Goal: Information Seeking & Learning: Learn about a topic

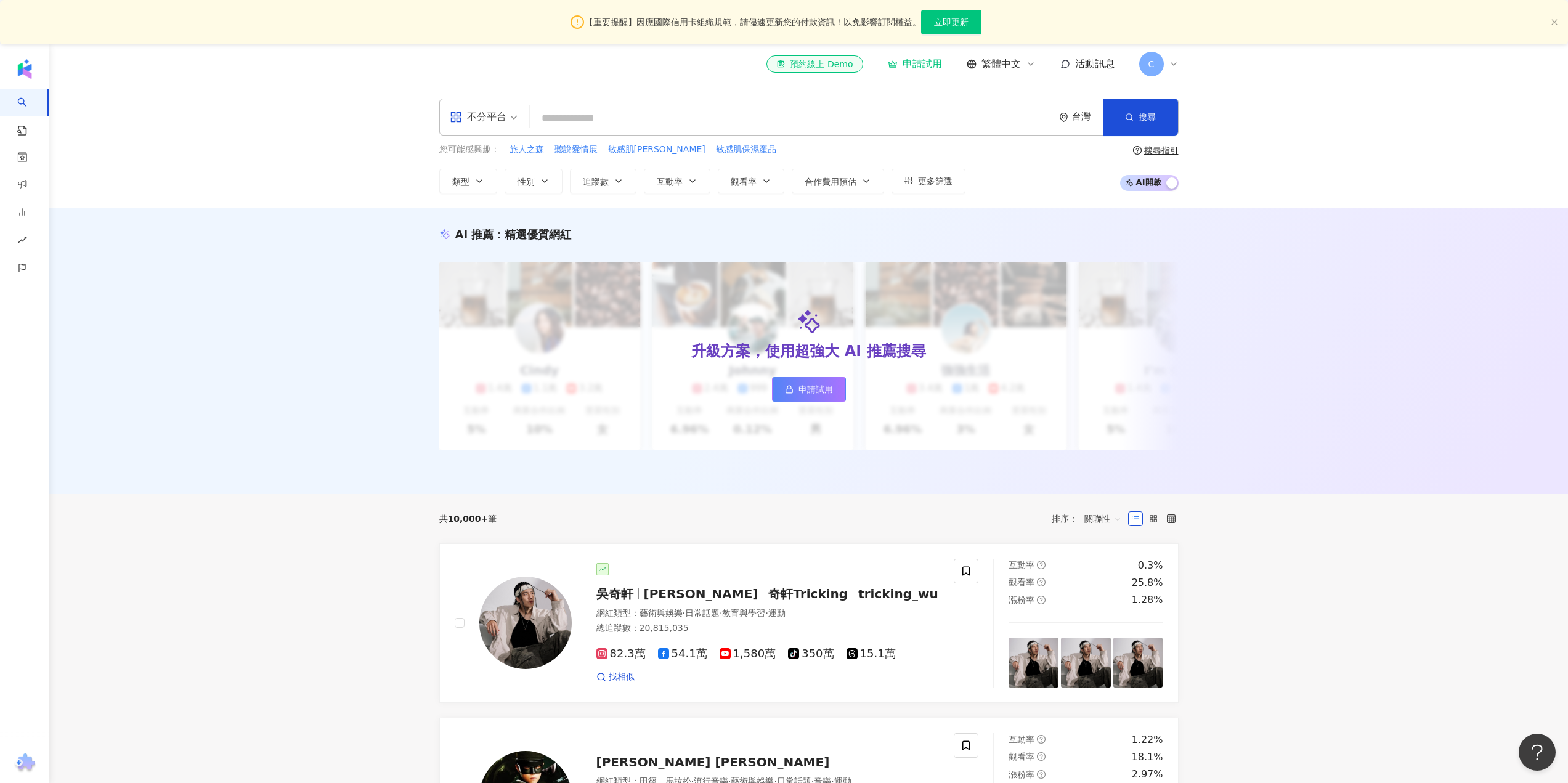
click at [667, 122] on input "search" at bounding box center [792, 118] width 514 height 24
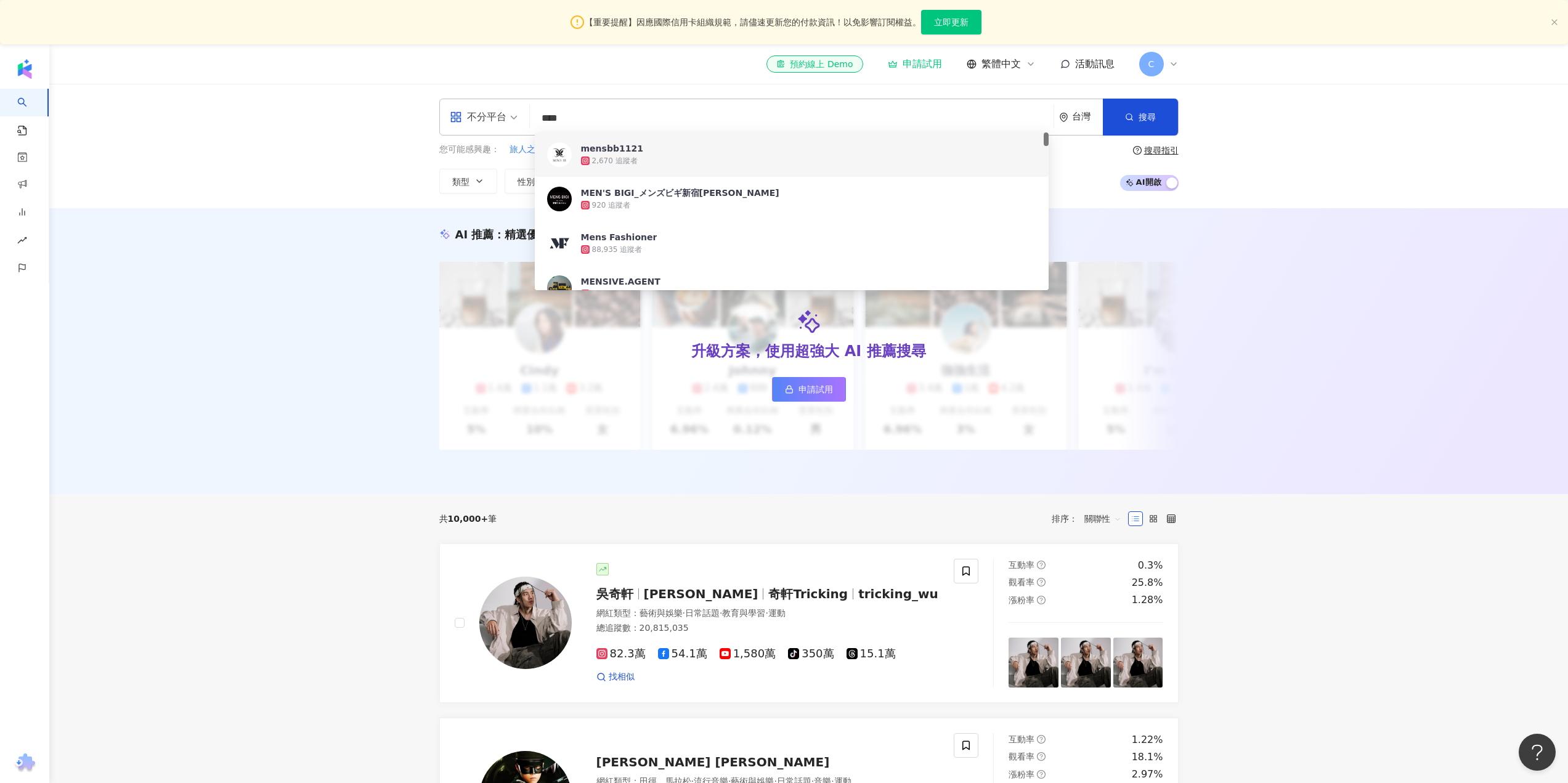
click at [633, 114] on input "****" at bounding box center [792, 118] width 514 height 24
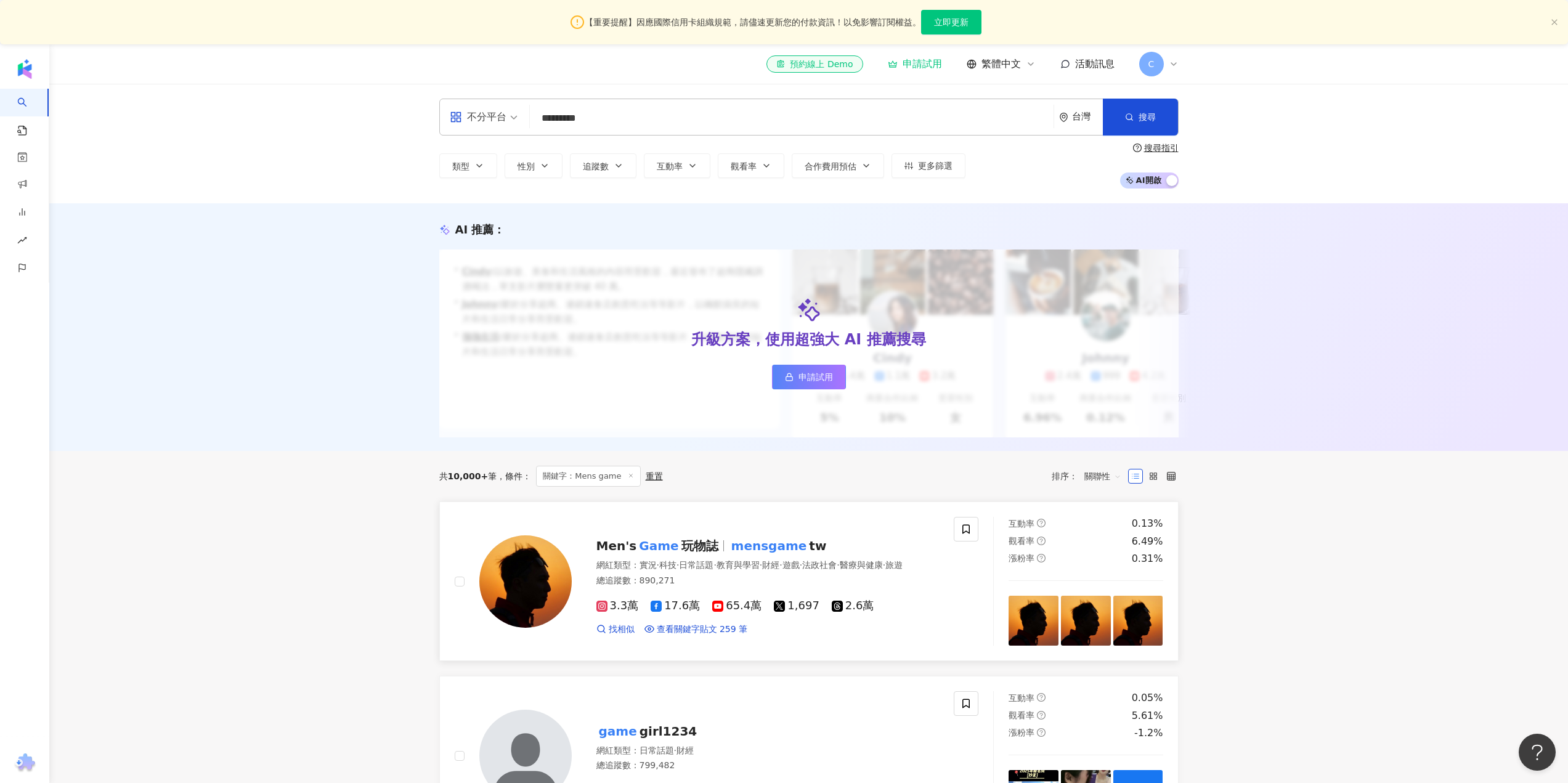
click at [646, 549] on mark "Game" at bounding box center [658, 545] width 44 height 20
click at [670, 115] on input "*********" at bounding box center [792, 118] width 514 height 24
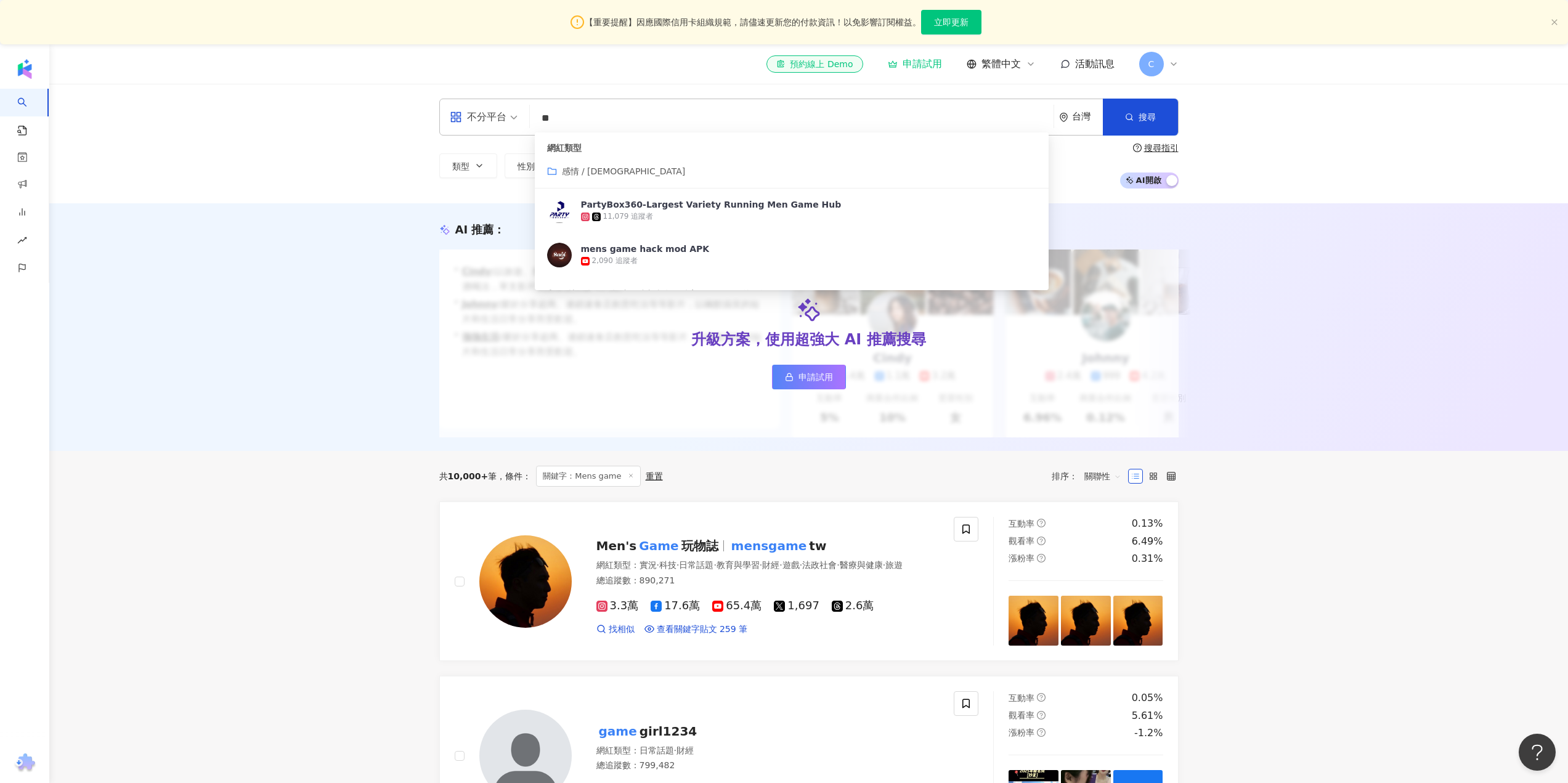
type input "*"
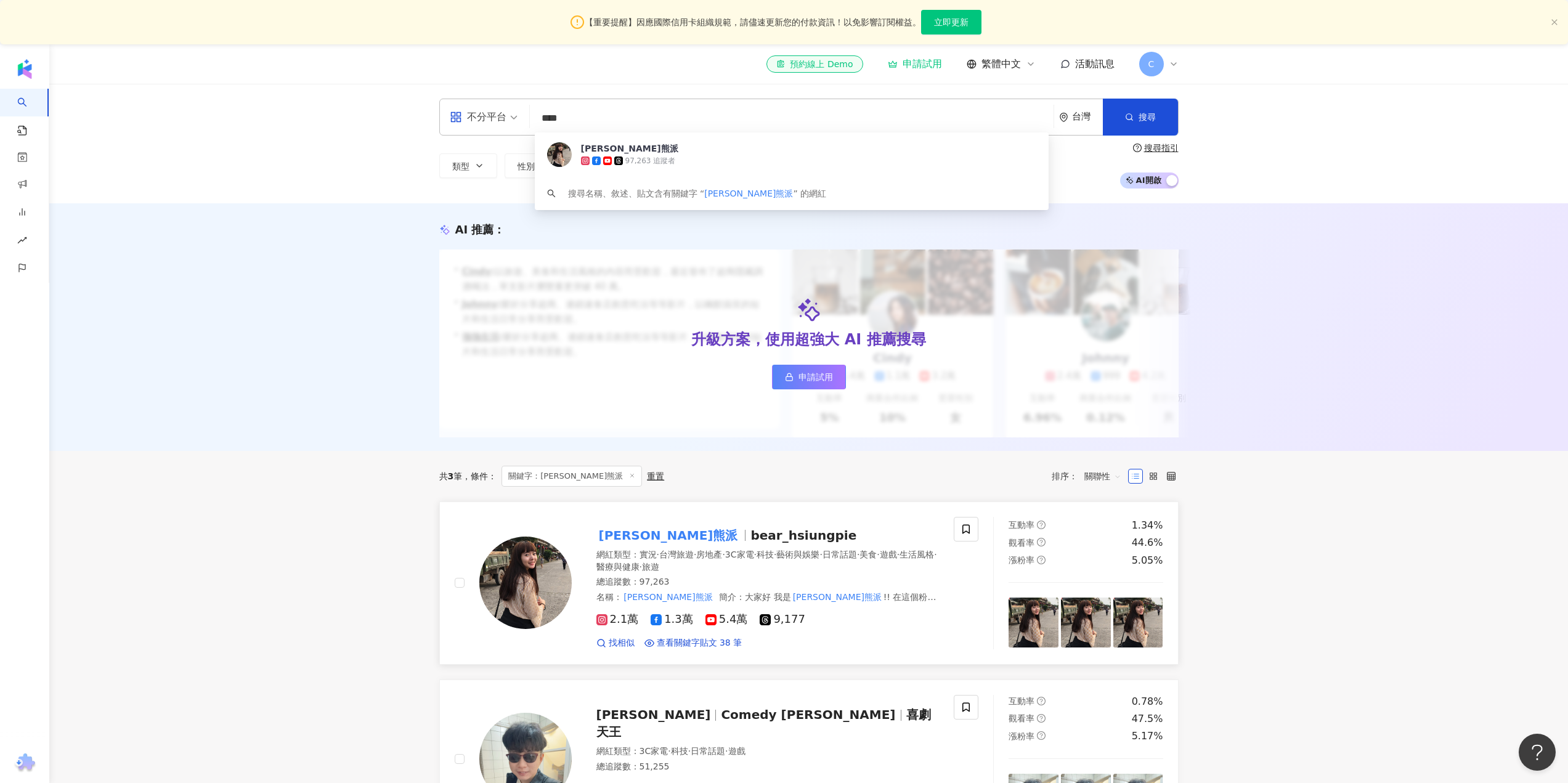
click at [751, 542] on span "bear_hsiungpie" at bounding box center [803, 535] width 106 height 14
click at [687, 121] on input "****" at bounding box center [792, 118] width 514 height 24
type input "*"
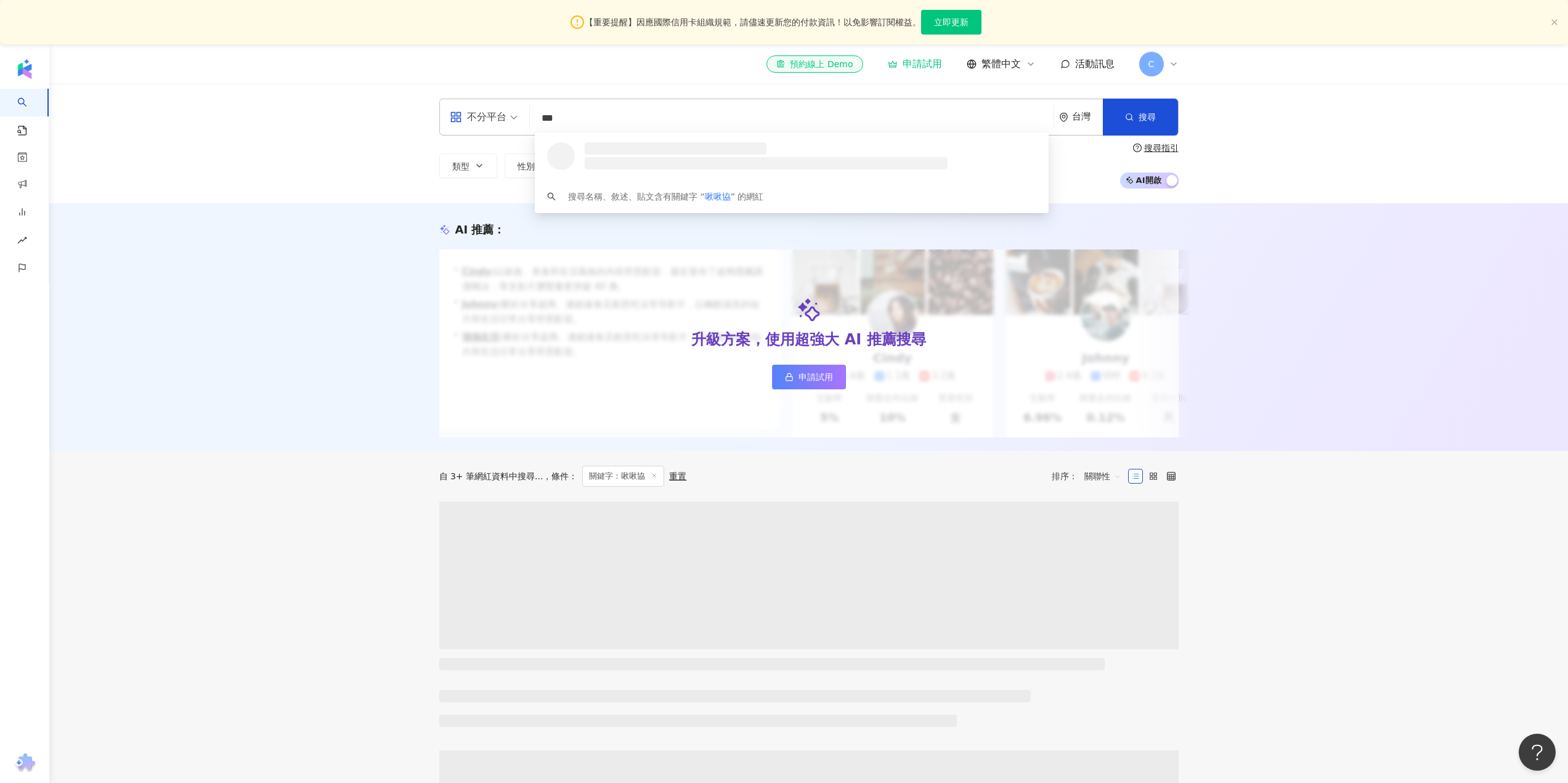
click at [698, 132] on div "不分平台 *** 台灣 搜尋 loading 搜尋名稱、敘述、貼文含有關鍵字 “ 啾啾協 ” 的網紅" at bounding box center [809, 116] width 739 height 37
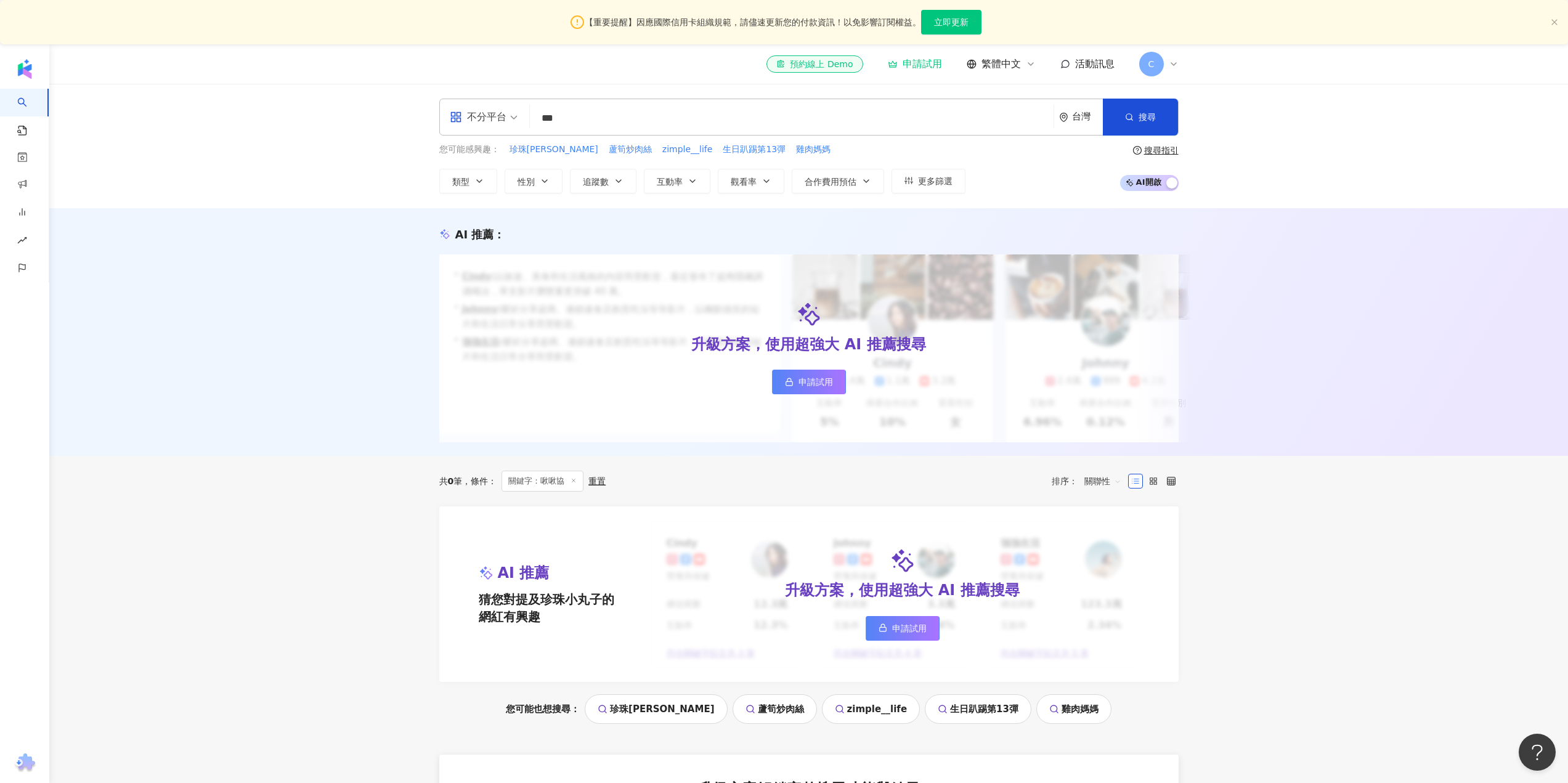
click at [672, 126] on input "***" at bounding box center [792, 118] width 514 height 24
type input "***"
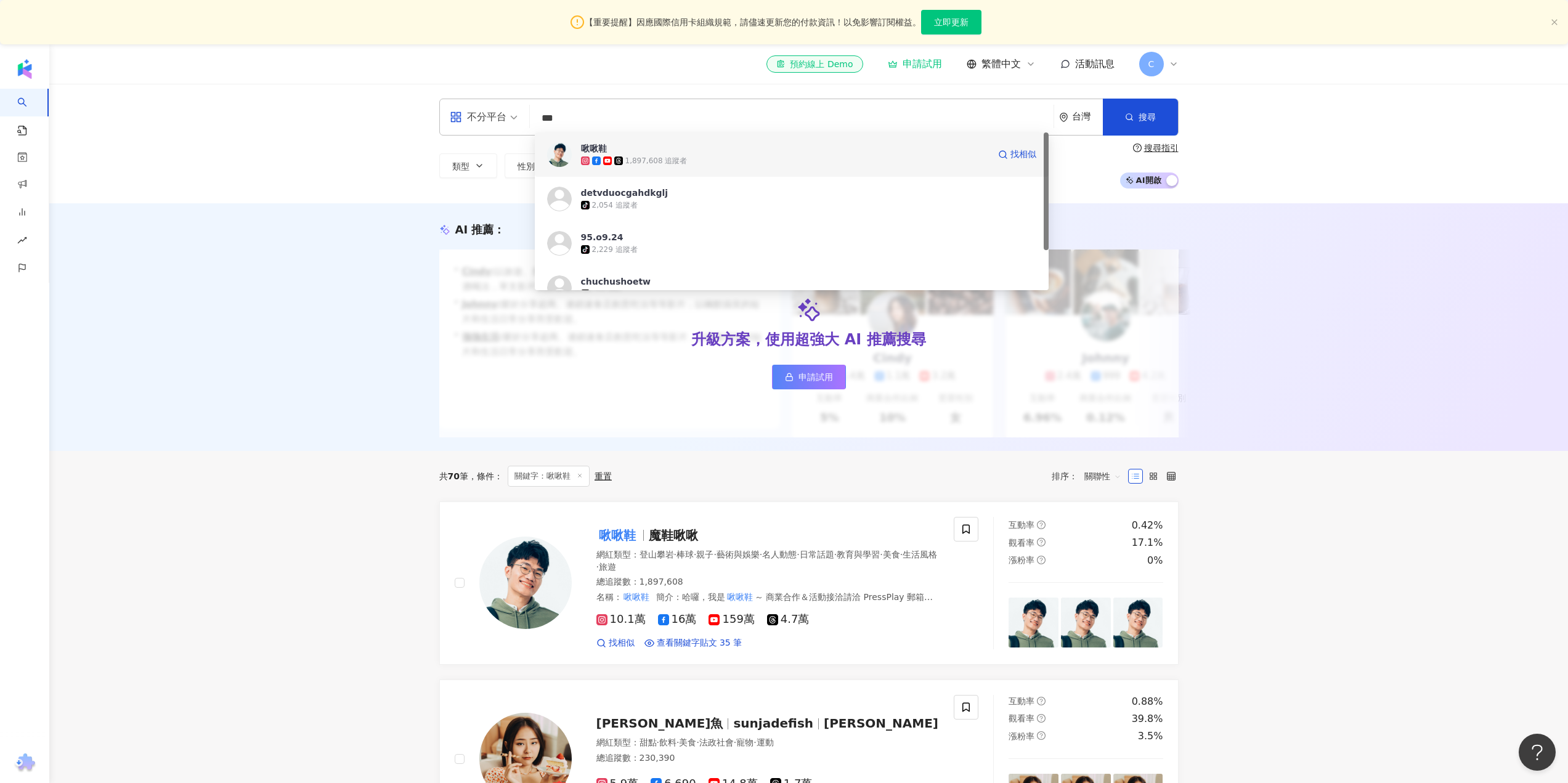
click at [707, 159] on div "1,897,608 追蹤者" at bounding box center [784, 160] width 408 height 12
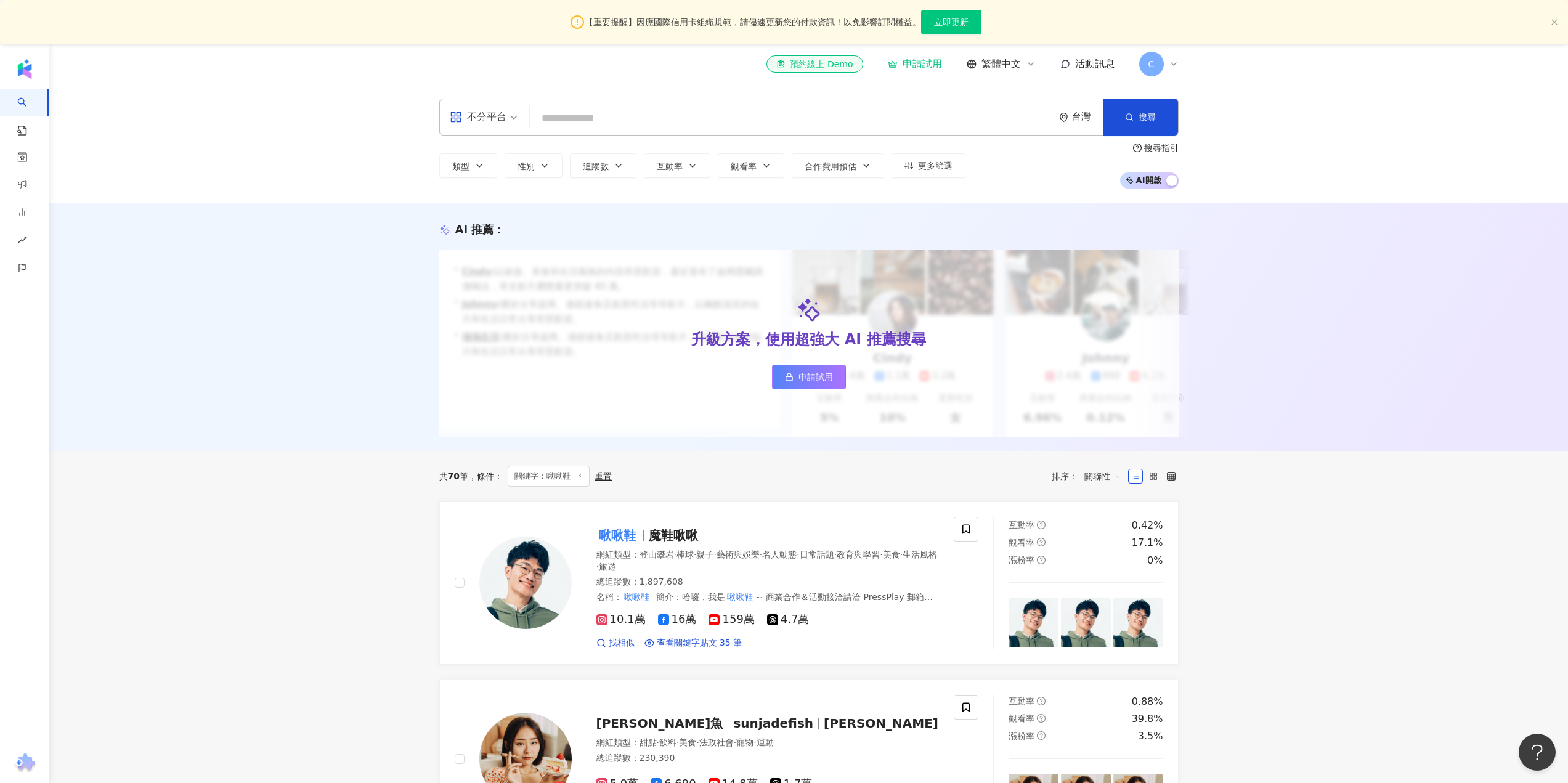
click at [646, 122] on input "search" at bounding box center [792, 118] width 514 height 24
type input "**"
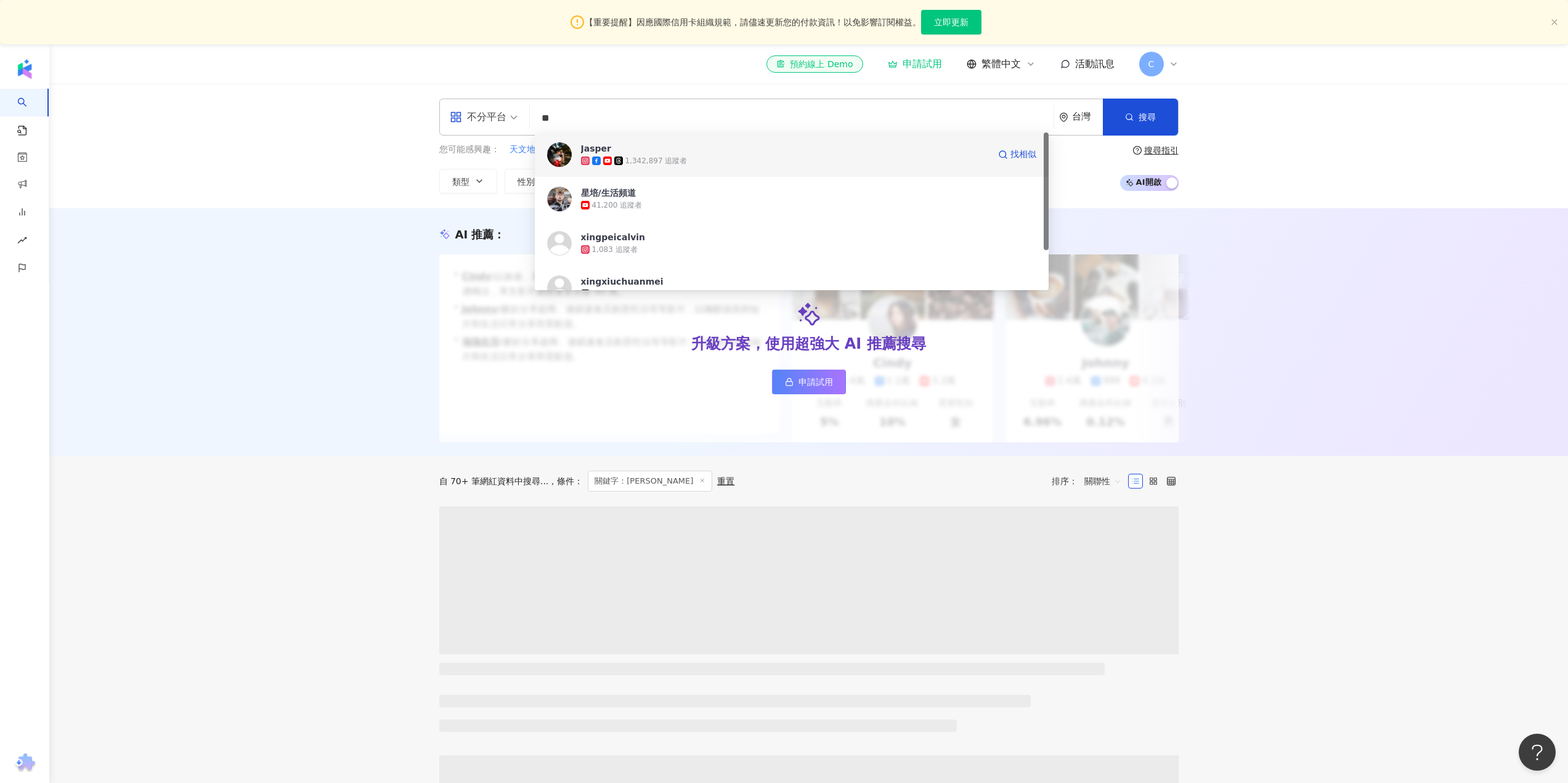
click at [553, 154] on img at bounding box center [560, 155] width 25 height 25
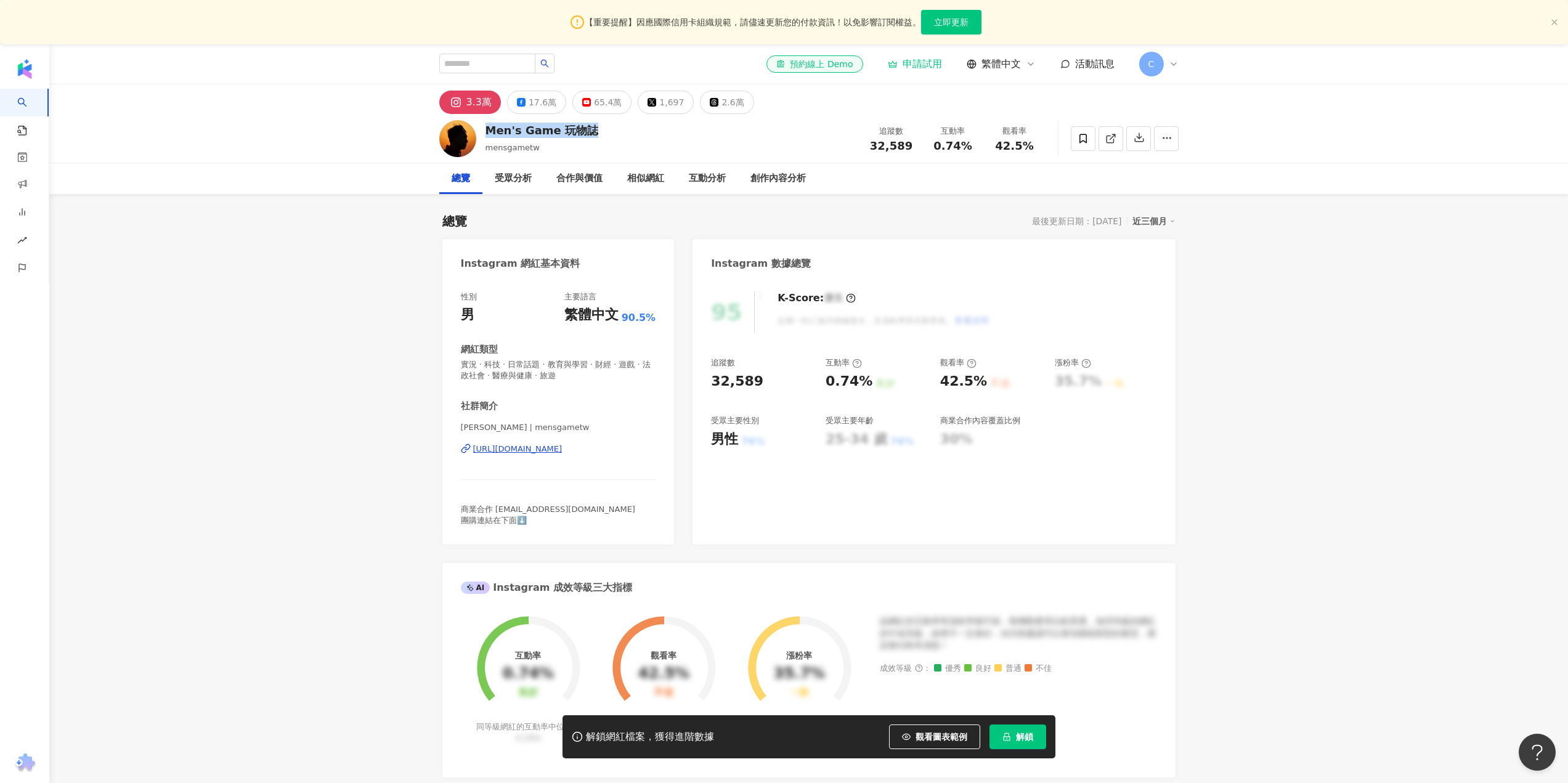
drag, startPoint x: 488, startPoint y: 135, endPoint x: 608, endPoint y: 127, distance: 120.3
click at [608, 127] on div "Men's Game 玩物誌 mensgametw 追蹤數 32,589 互動率 0.74% 觀看率 42.5%" at bounding box center [809, 138] width 789 height 49
copy div "Men's Game 玩物誌"
click at [1107, 135] on icon at bounding box center [1111, 138] width 11 height 11
click at [539, 99] on div "17.6萬" at bounding box center [541, 102] width 28 height 17
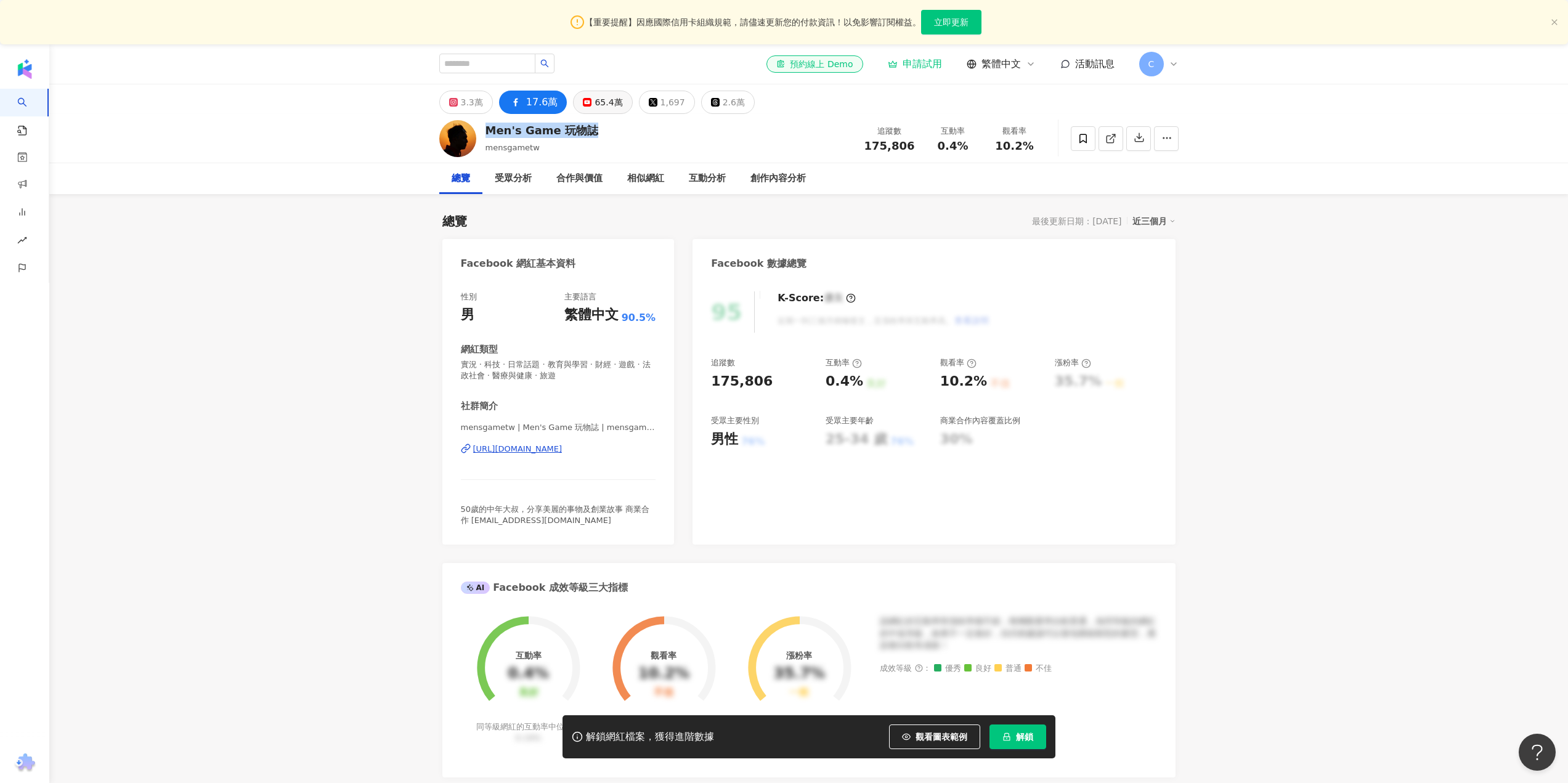
click at [594, 95] on div "65.4萬" at bounding box center [607, 102] width 28 height 17
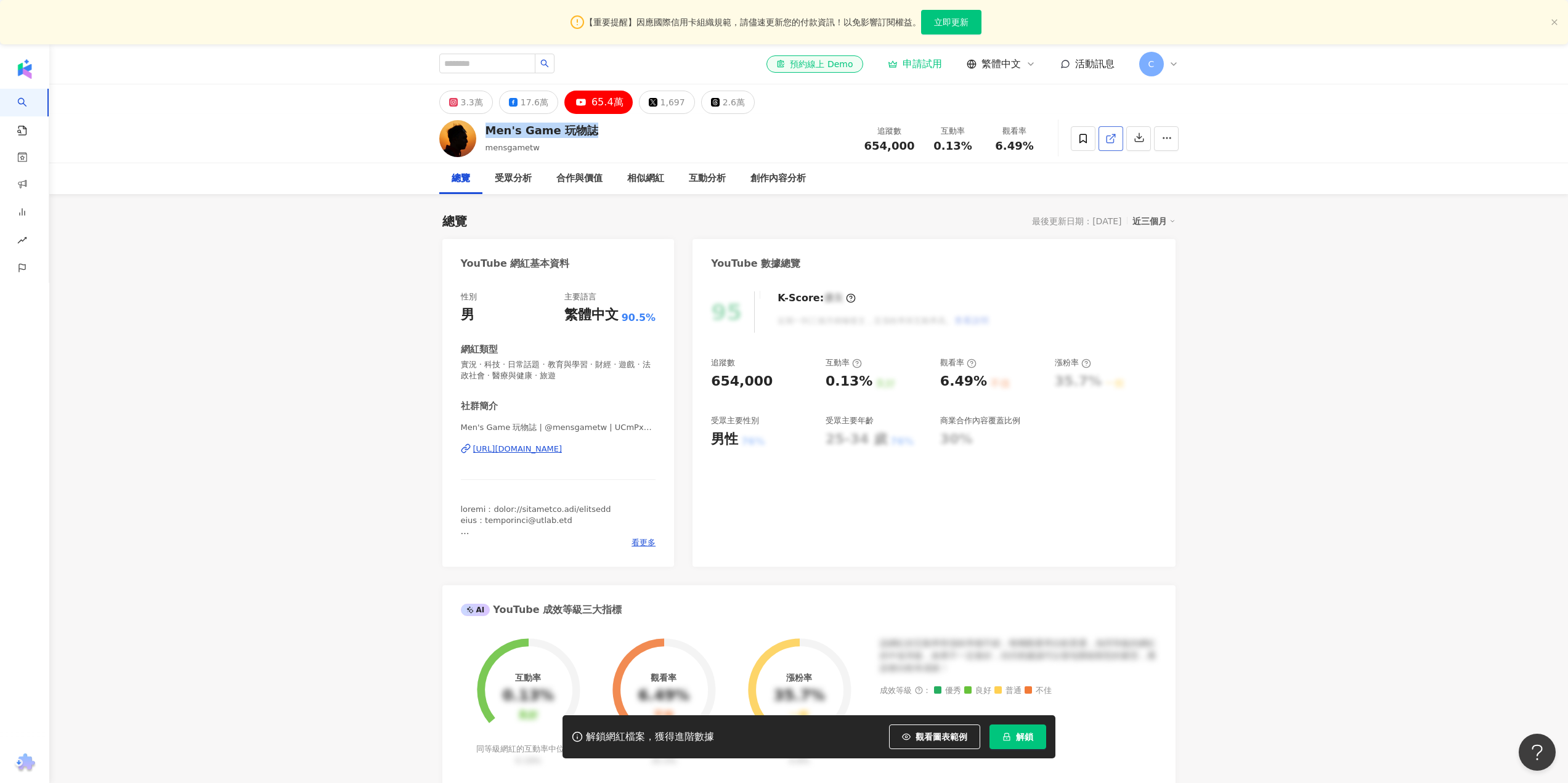
click at [1106, 135] on icon at bounding box center [1111, 138] width 11 height 11
click at [513, 98] on icon at bounding box center [513, 102] width 9 height 9
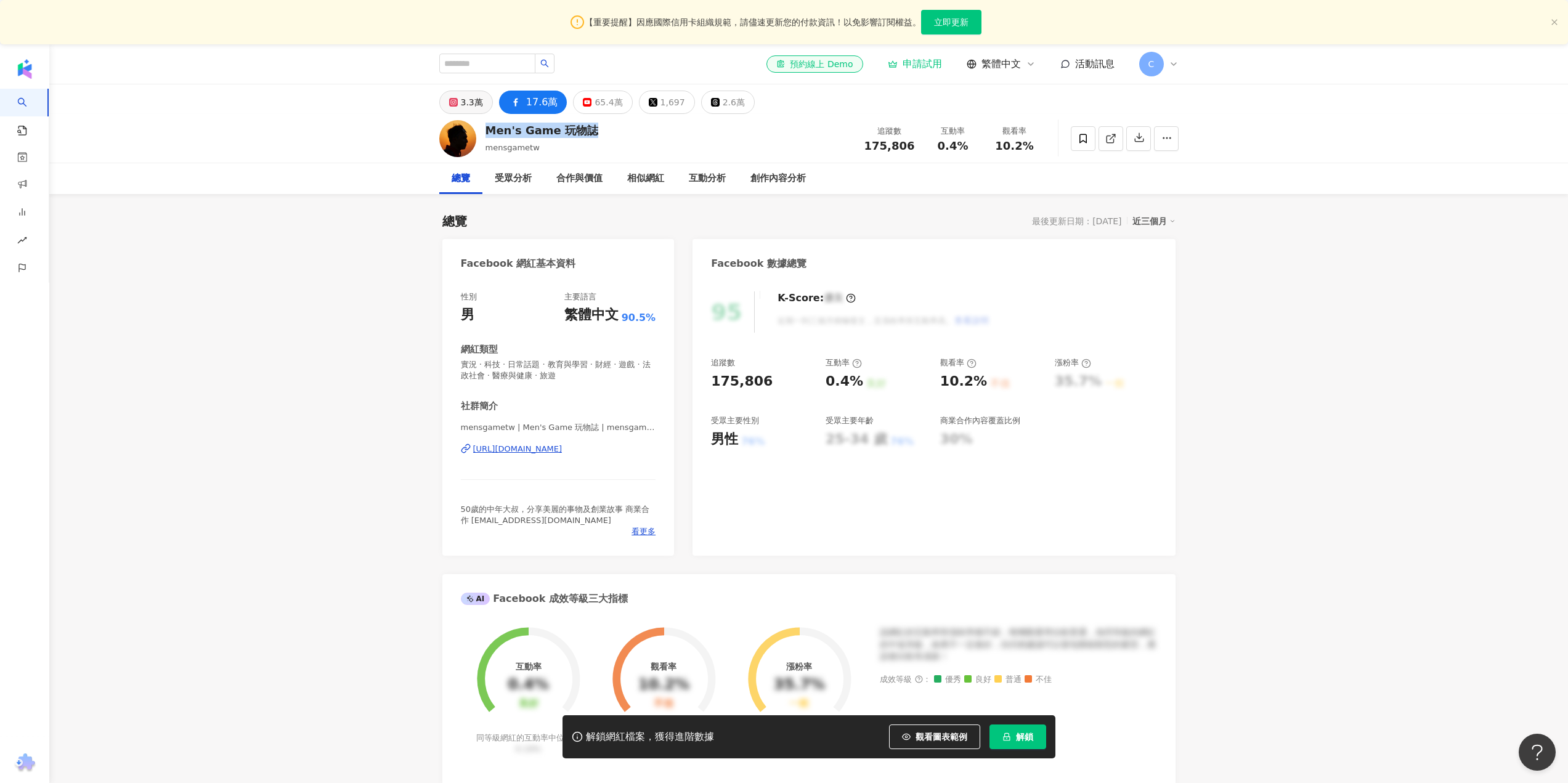
click at [476, 99] on div "3.3萬" at bounding box center [472, 102] width 22 height 17
click at [472, 102] on div "3.3萬" at bounding box center [478, 102] width 25 height 17
click at [602, 117] on div "Men's Game 玩物誌 mensgametw 追蹤數 32,589 互動率 0.74% 觀看率 42.5%" at bounding box center [809, 138] width 789 height 49
click at [596, 110] on div "65.4萬" at bounding box center [607, 102] width 28 height 17
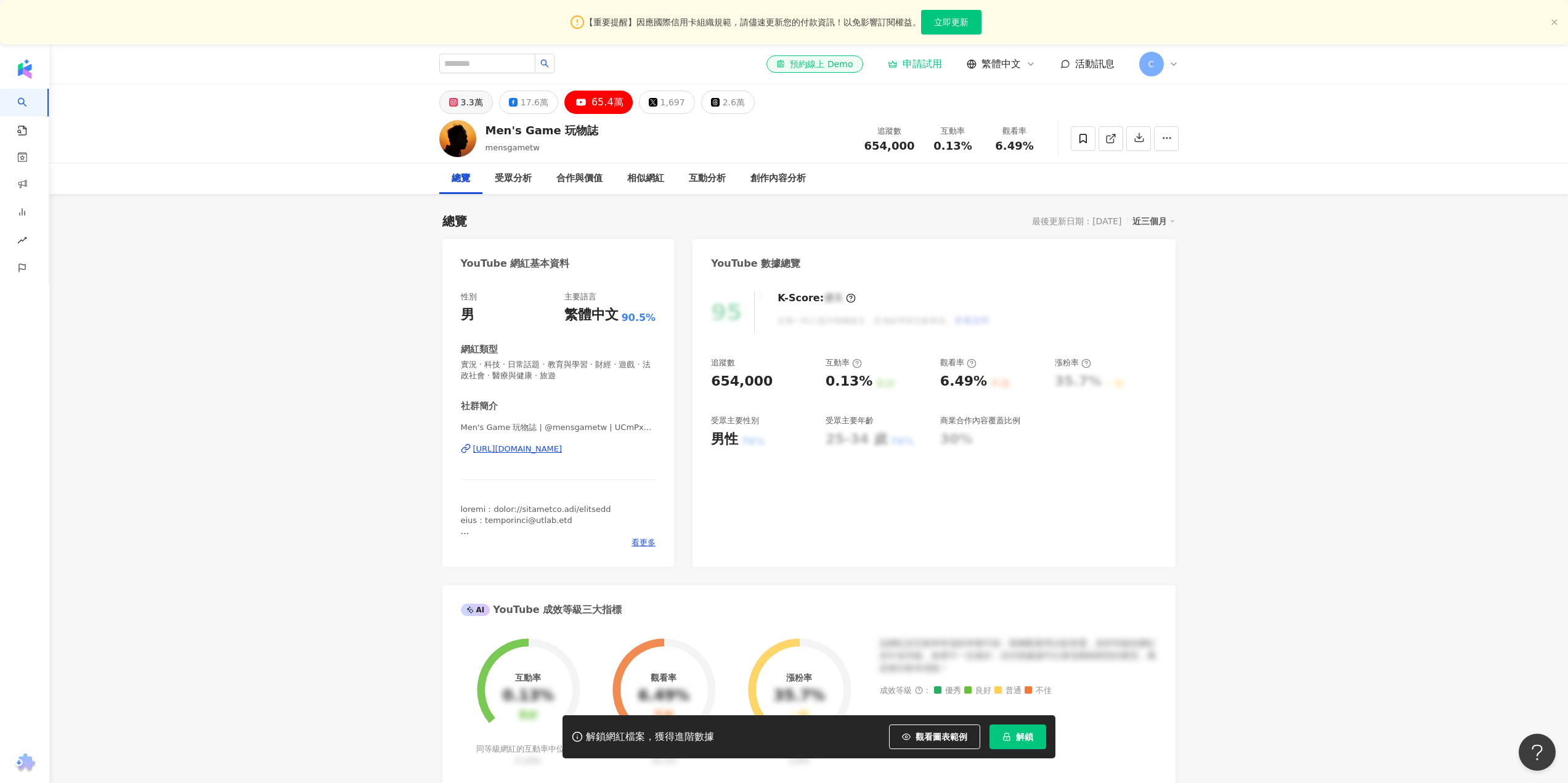
click at [457, 95] on button "3.3萬" at bounding box center [466, 102] width 53 height 24
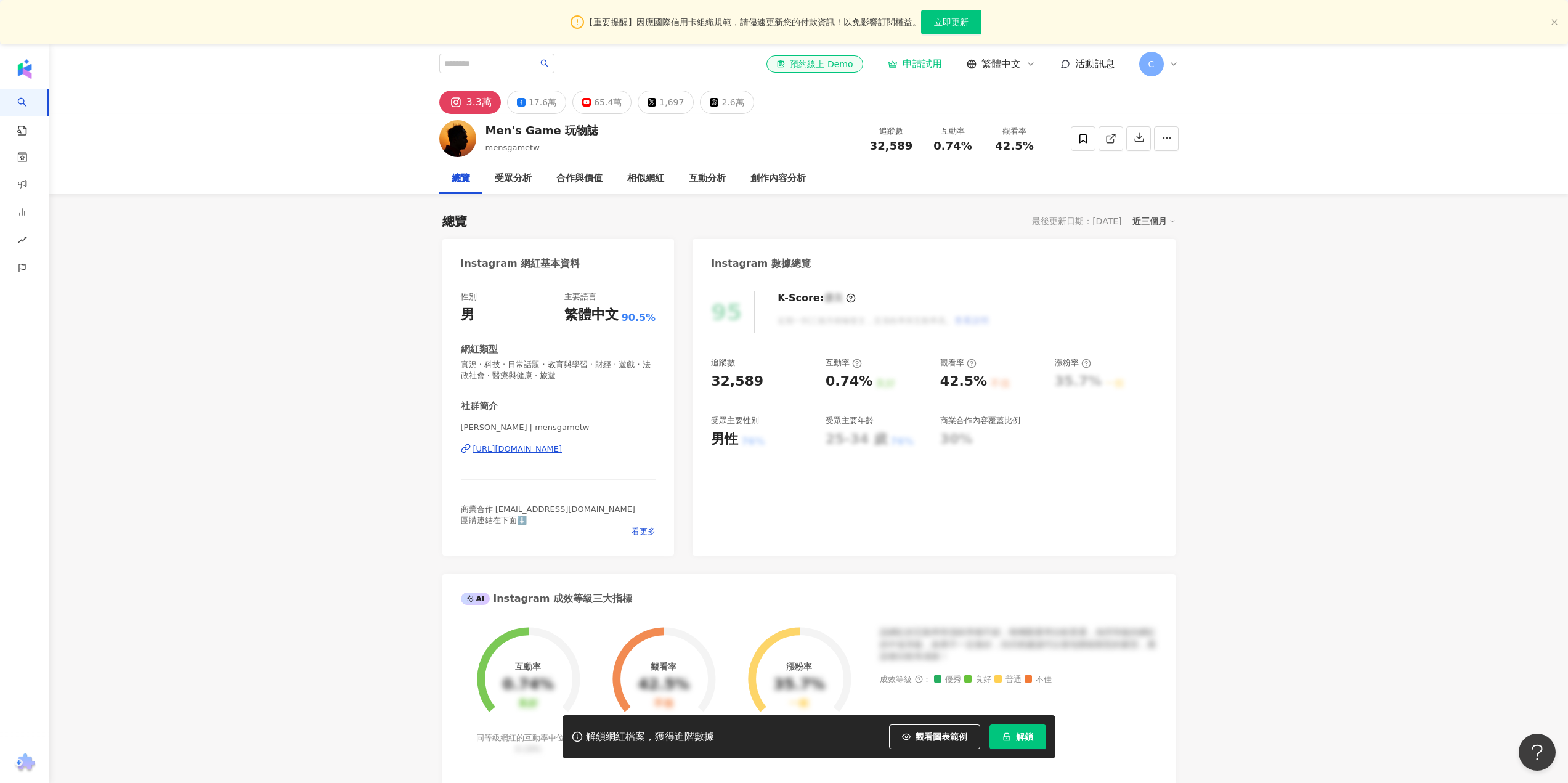
click at [622, 279] on div "Instagram 網紅基本資料" at bounding box center [558, 259] width 232 height 40
drag, startPoint x: 598, startPoint y: 135, endPoint x: 555, endPoint y: 130, distance: 43.3
click at [558, 130] on div "Men's Game 玩物誌 mensgametw 追蹤數 32,589 互動率 0.74% 觀看率 42.5%" at bounding box center [809, 138] width 789 height 49
click at [555, 130] on div "Men's Game 玩物誌" at bounding box center [541, 130] width 114 height 15
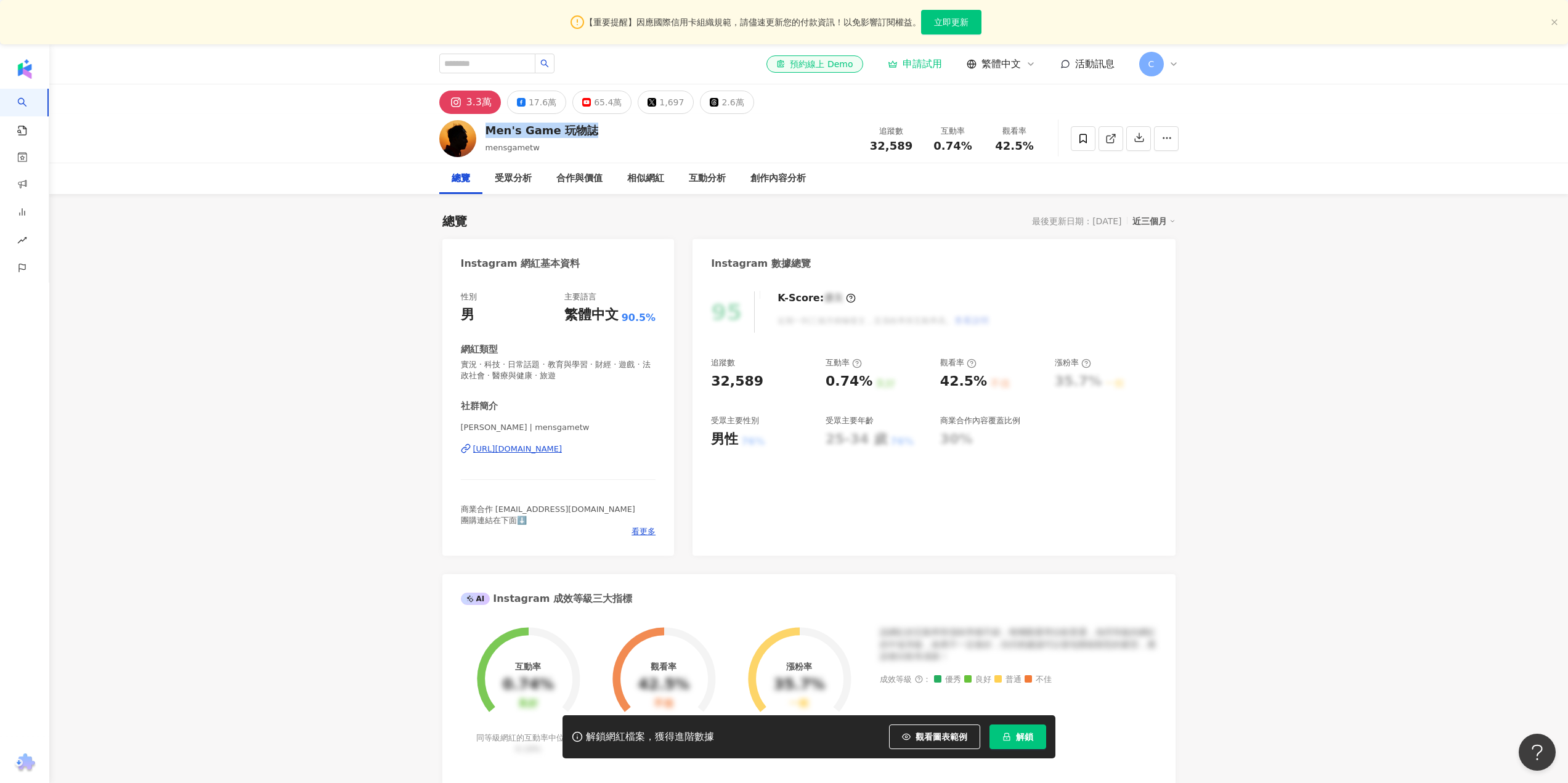
click at [555, 130] on div "Men's Game 玩物誌" at bounding box center [541, 130] width 114 height 15
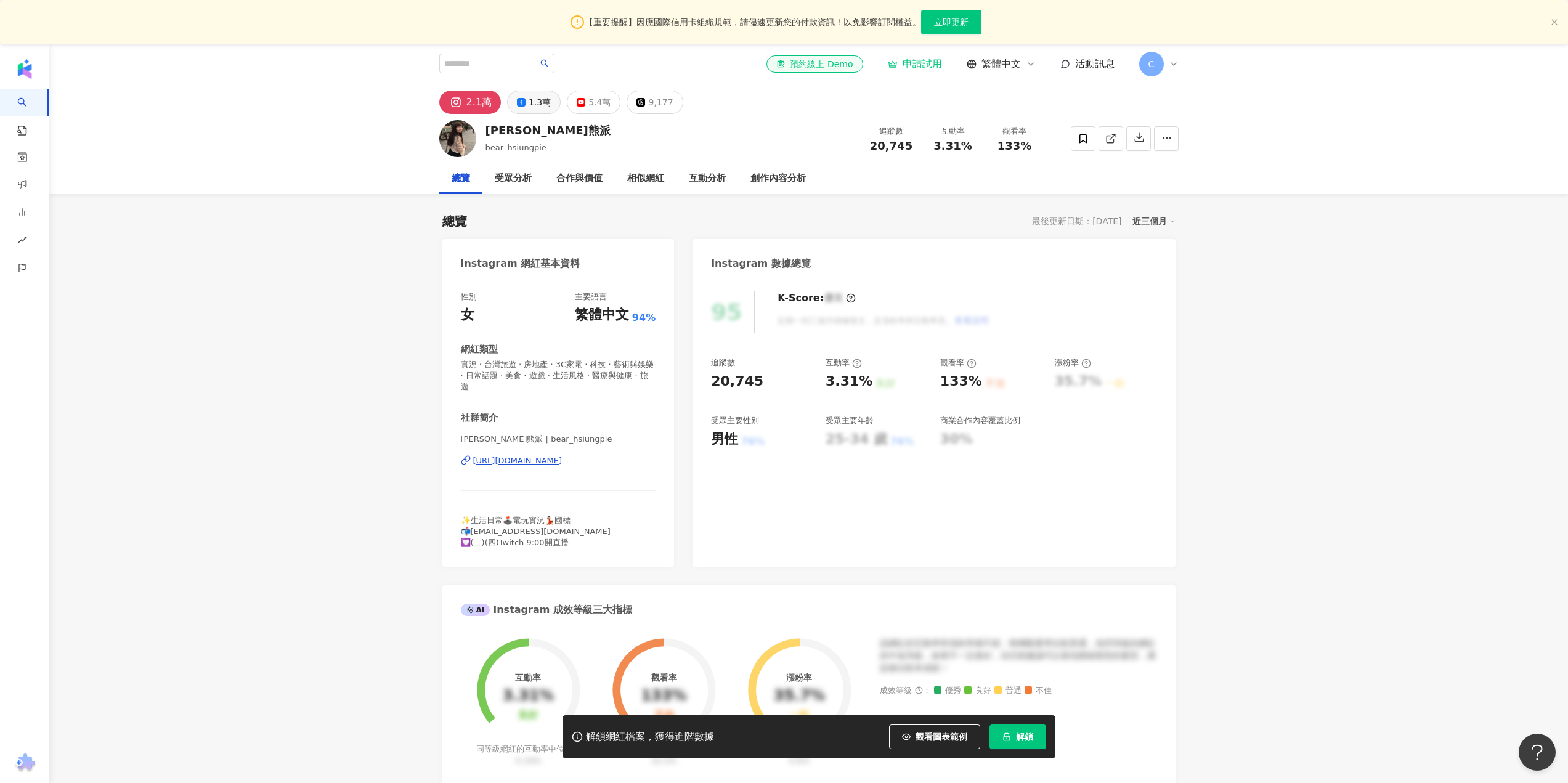
click at [531, 114] on button "1.3萬" at bounding box center [534, 102] width 53 height 24
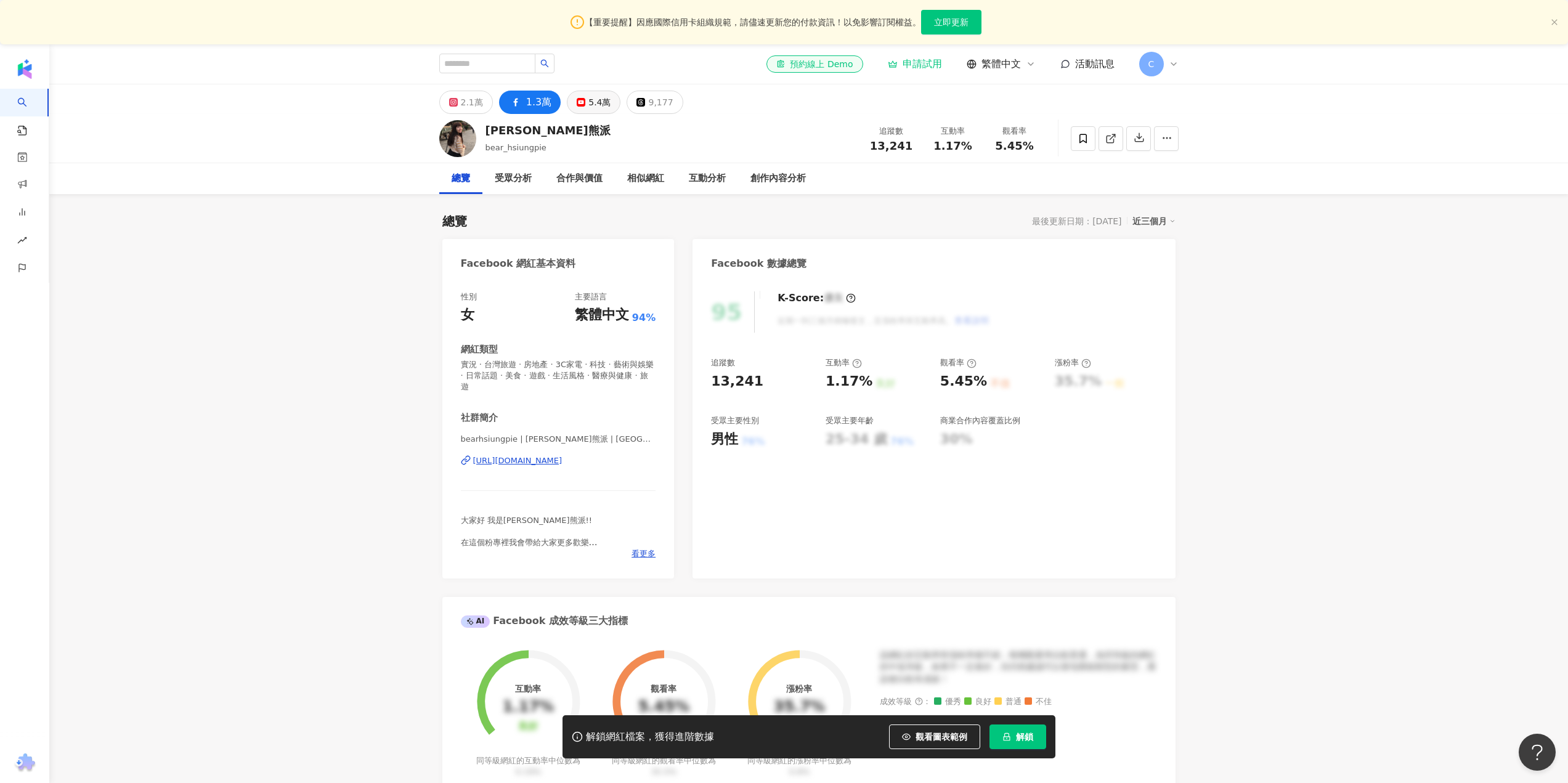
click at [603, 103] on div "5.4萬" at bounding box center [599, 102] width 22 height 17
click at [464, 108] on div "2.1萬" at bounding box center [472, 102] width 22 height 17
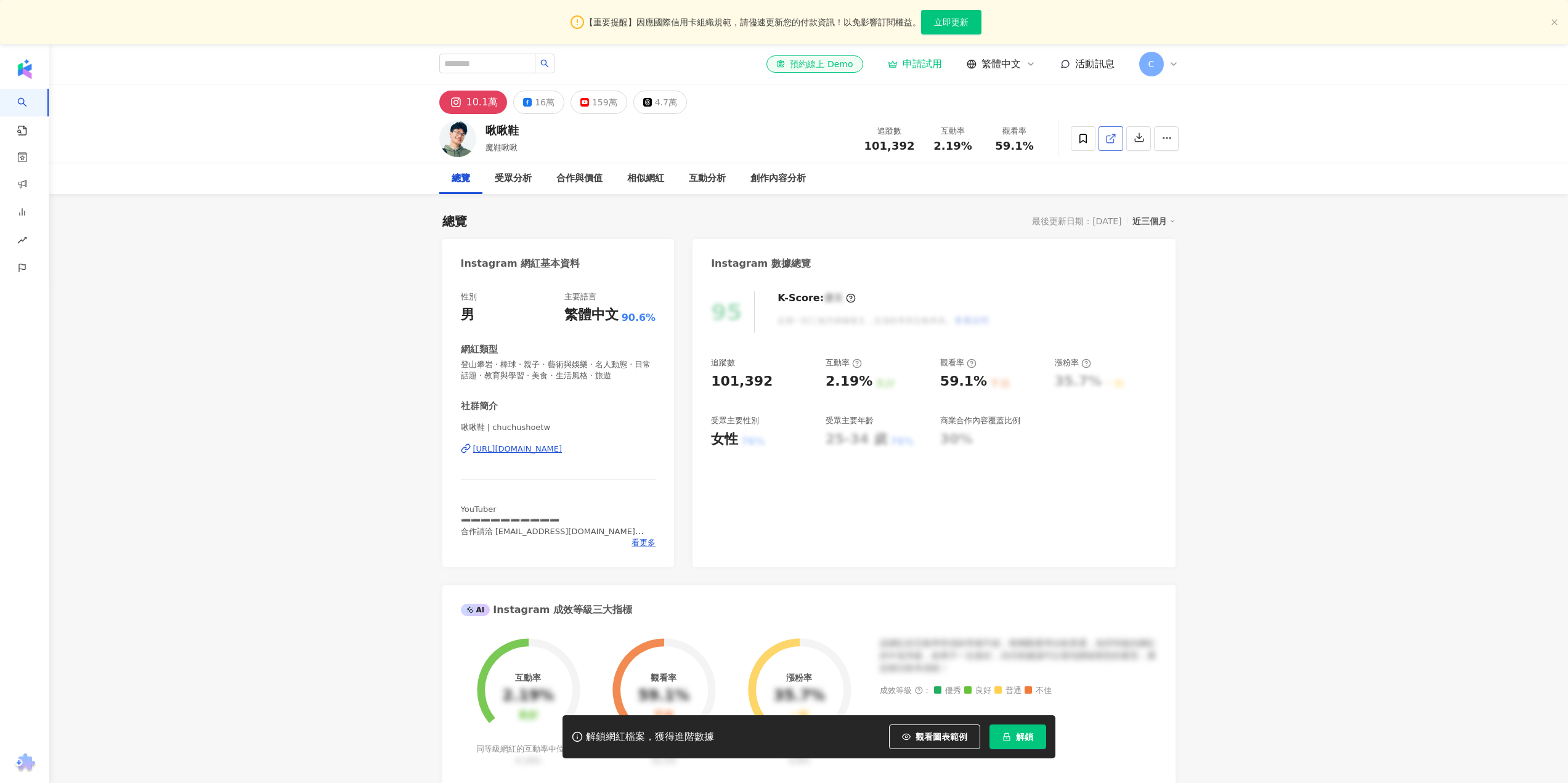
click at [1113, 139] on icon at bounding box center [1111, 138] width 11 height 11
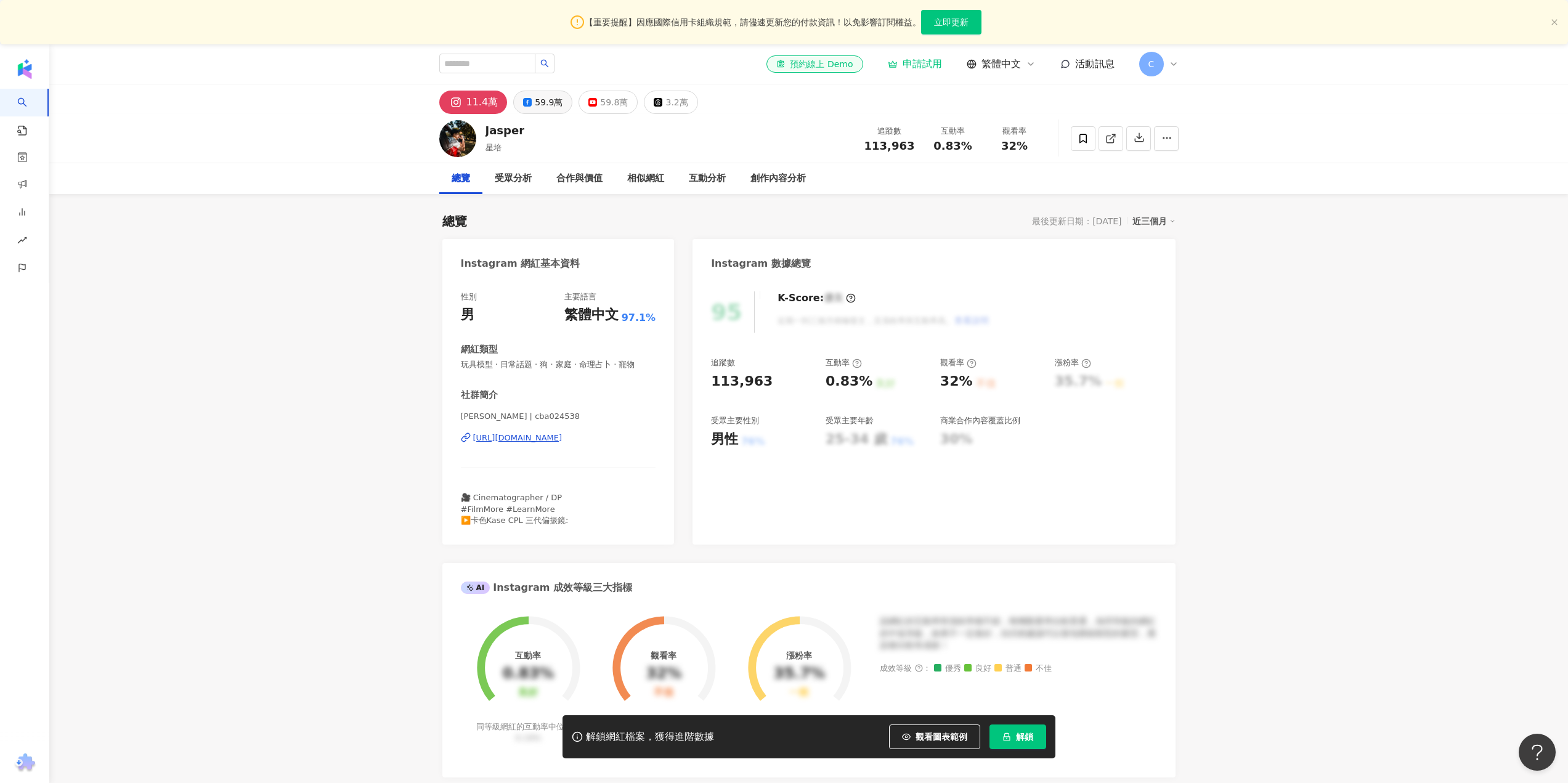
click at [531, 104] on button "59.9萬" at bounding box center [542, 102] width 59 height 24
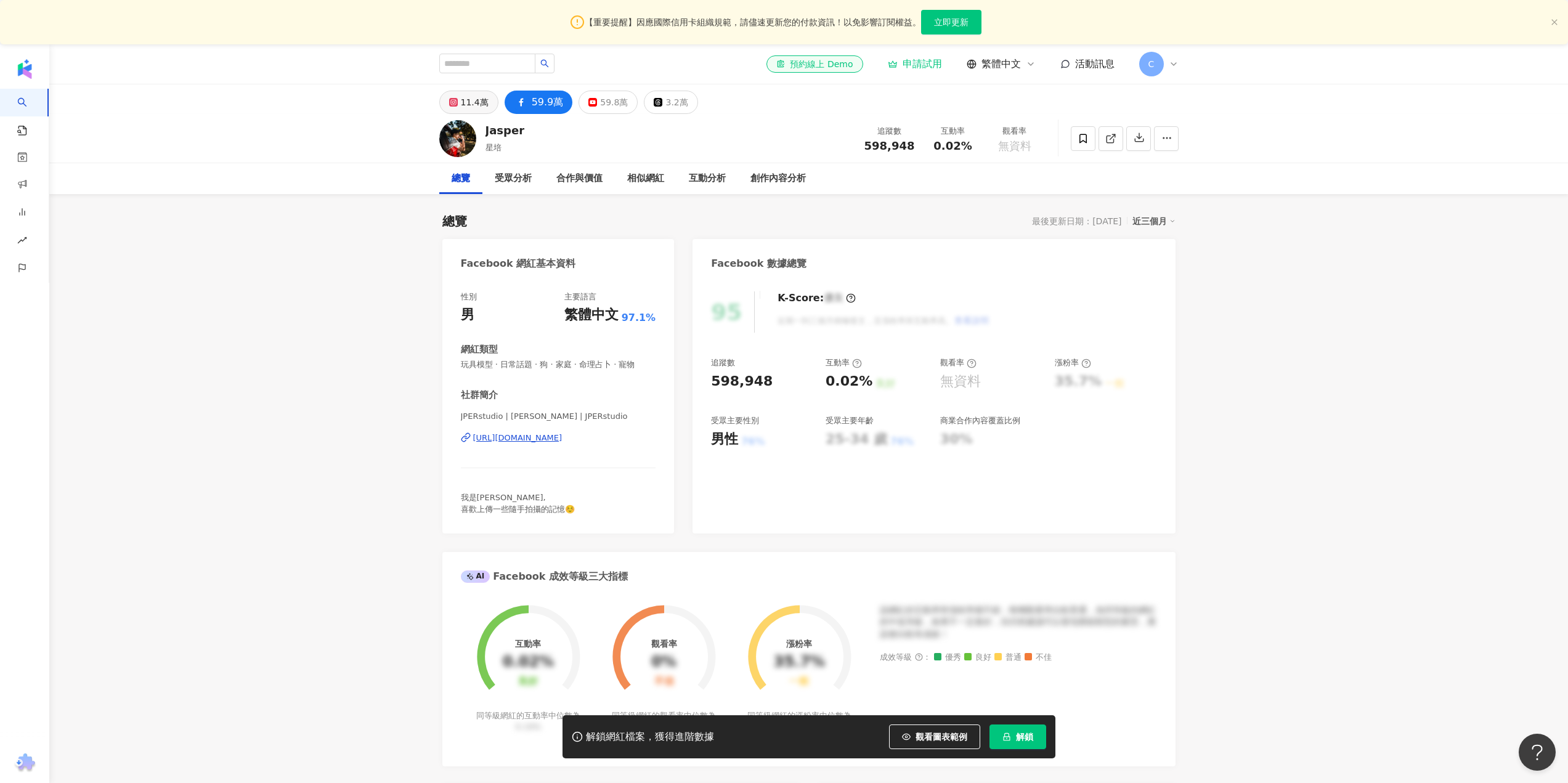
click at [475, 109] on div "11.4萬" at bounding box center [475, 102] width 28 height 17
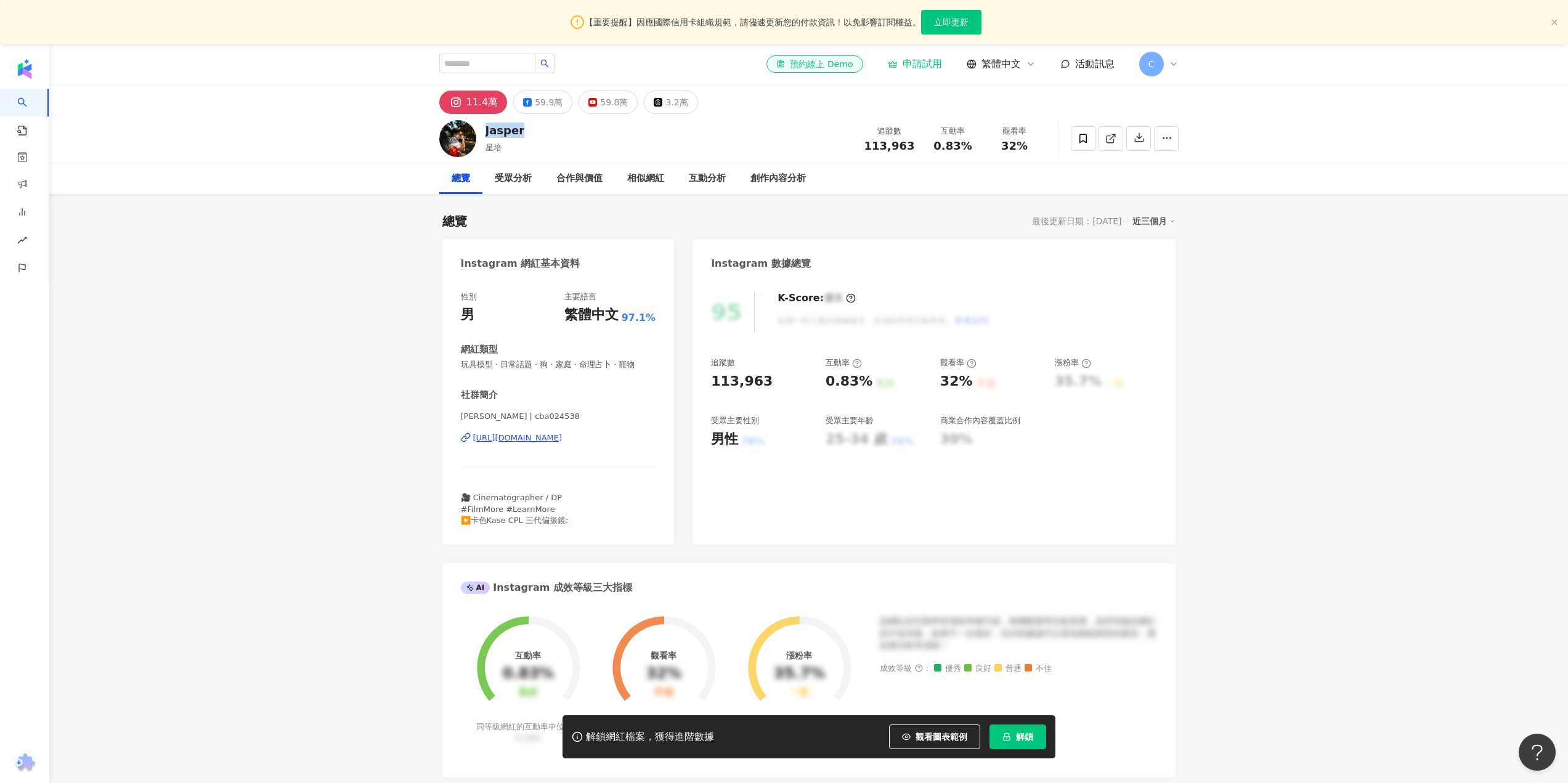
click at [487, 131] on div "Jasper 星培 追蹤數 113,963 互動率 0.83% 觀看率 32%" at bounding box center [809, 138] width 789 height 49
click at [549, 105] on div "59.9萬" at bounding box center [548, 102] width 28 height 17
click at [604, 104] on div "59.8萬" at bounding box center [613, 102] width 28 height 17
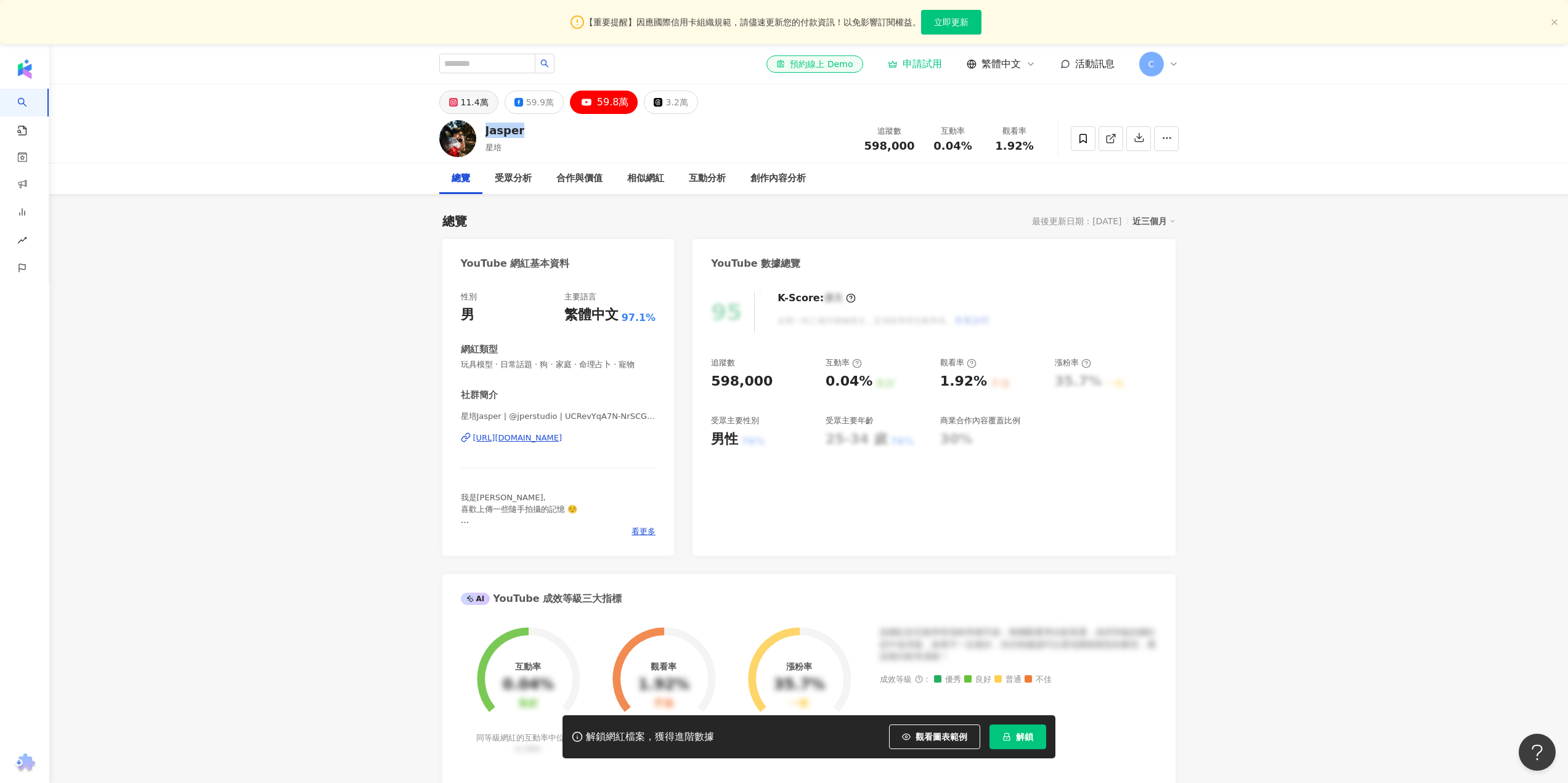
click at [461, 106] on div "11.4萬" at bounding box center [475, 102] width 28 height 17
click at [472, 101] on div "11.4萬" at bounding box center [475, 102] width 28 height 17
click at [1109, 139] on icon at bounding box center [1111, 138] width 11 height 11
click at [537, 109] on div "59.9萬" at bounding box center [548, 102] width 28 height 17
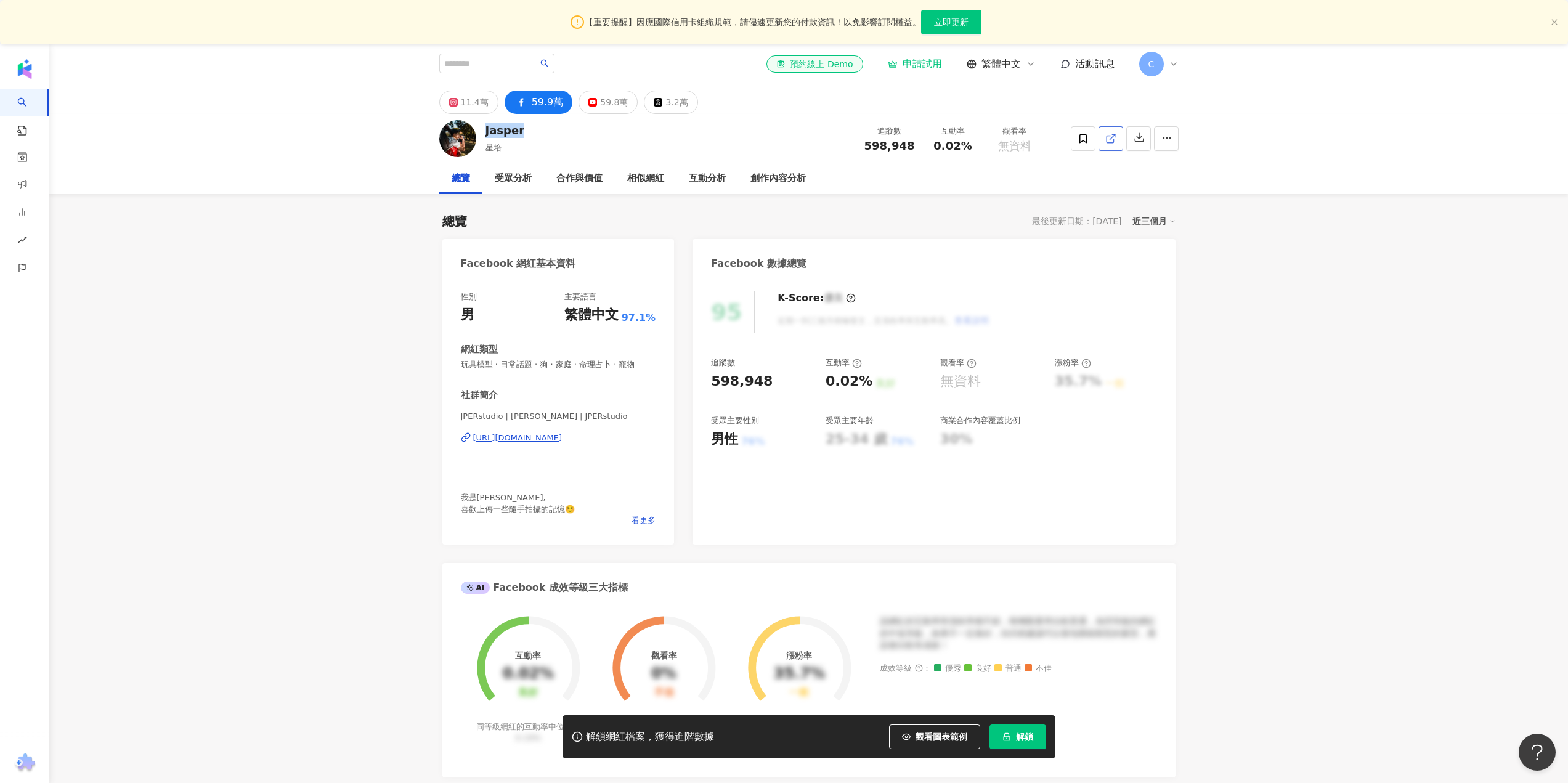
click at [1114, 145] on span at bounding box center [1111, 138] width 11 height 13
